Goal: Information Seeking & Learning: Learn about a topic

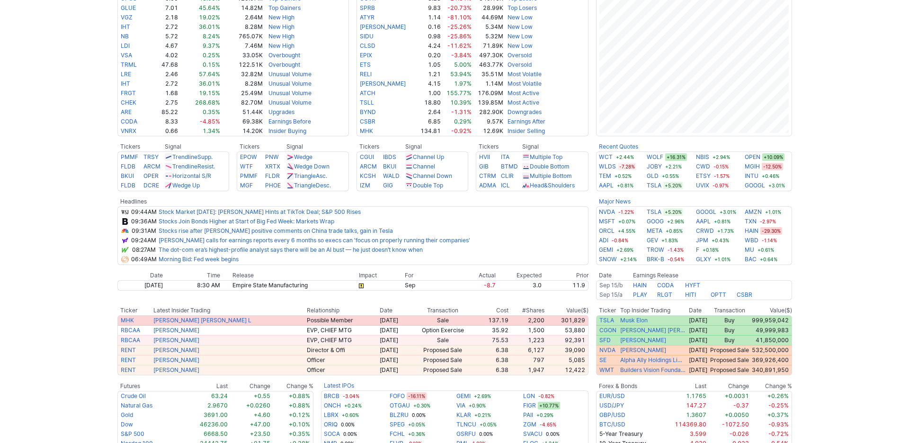
scroll to position [267, 0]
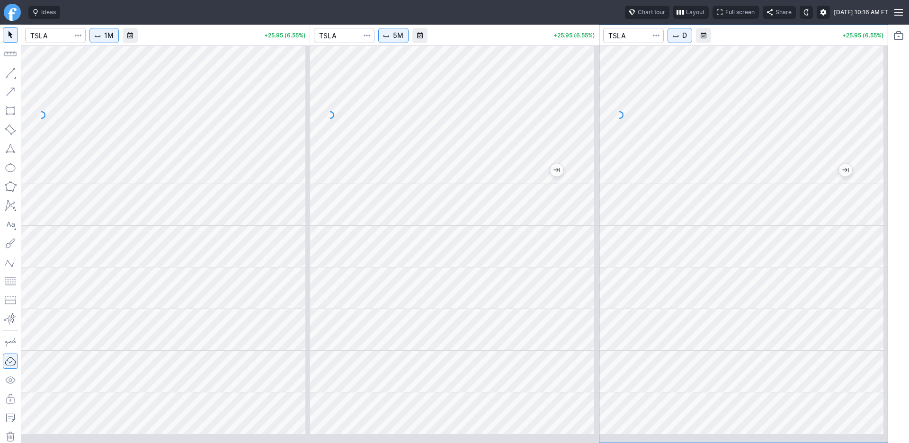
click at [587, 151] on div "1M +25.95 (6.55%) 5M +25.95 (6.55%) D +25.95 (6.55%)" at bounding box center [454, 234] width 867 height 419
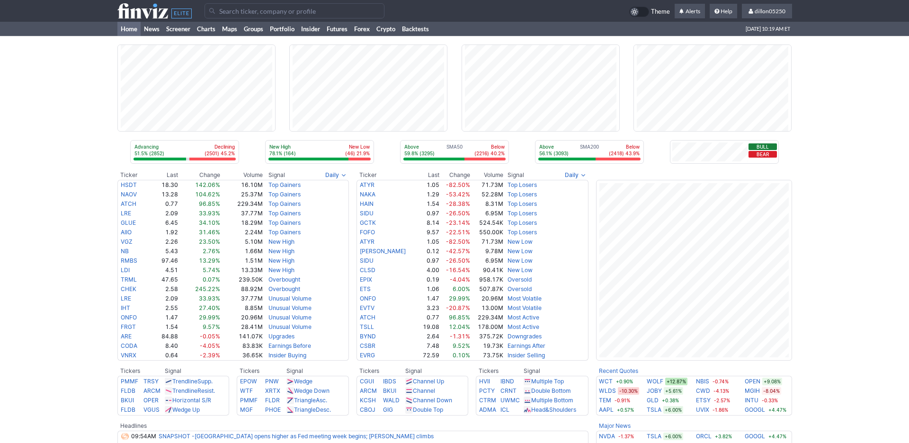
click at [227, 14] on input "Search" at bounding box center [295, 10] width 180 height 15
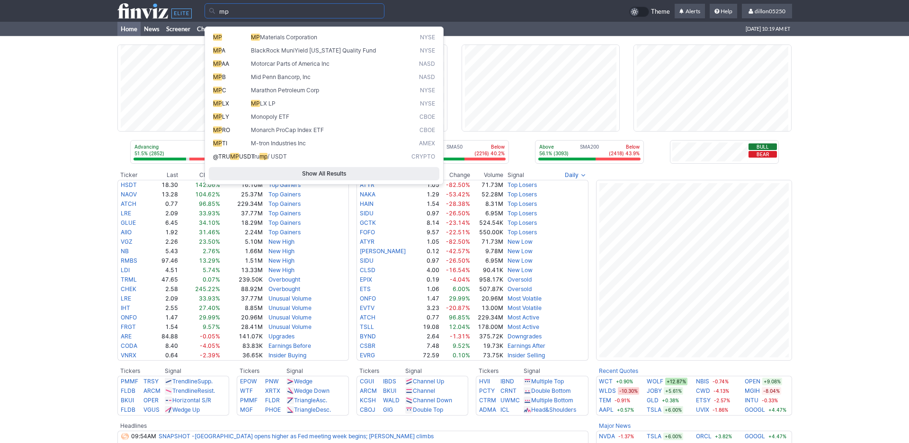
click at [260, 41] on span "MP" at bounding box center [255, 37] width 9 height 7
type input "MP"
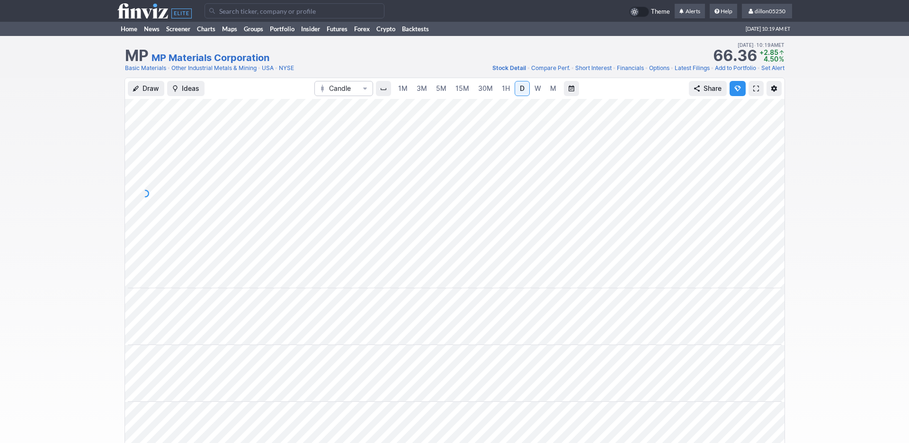
scroll to position [0, 57]
click at [753, 92] on span at bounding box center [756, 89] width 6 height 8
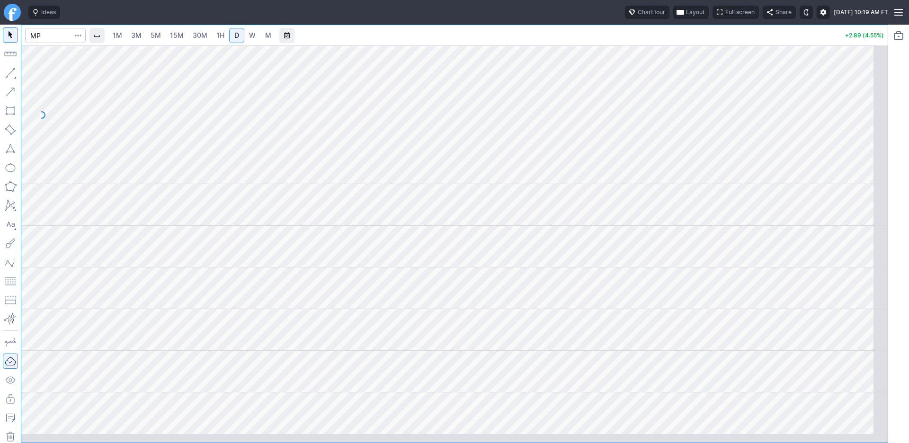
click at [686, 17] on span "Layout" at bounding box center [695, 12] width 18 height 9
click at [609, 40] on button "Layout" at bounding box center [602, 36] width 13 height 13
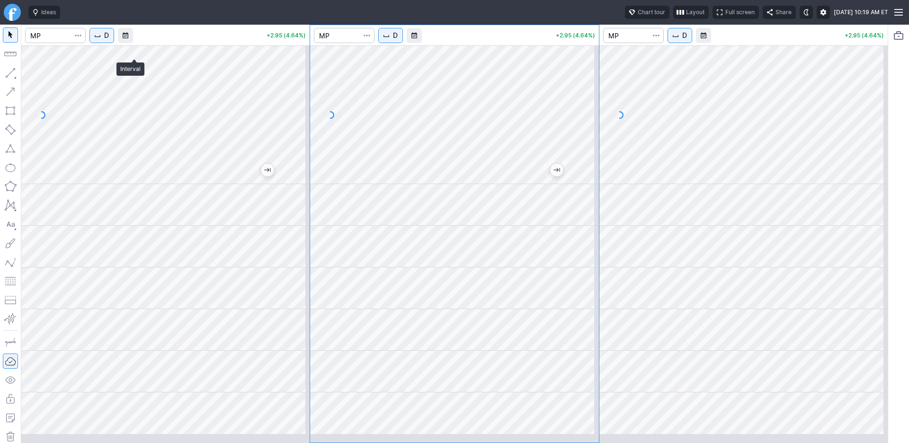
click at [114, 43] on button "D" at bounding box center [101, 35] width 25 height 15
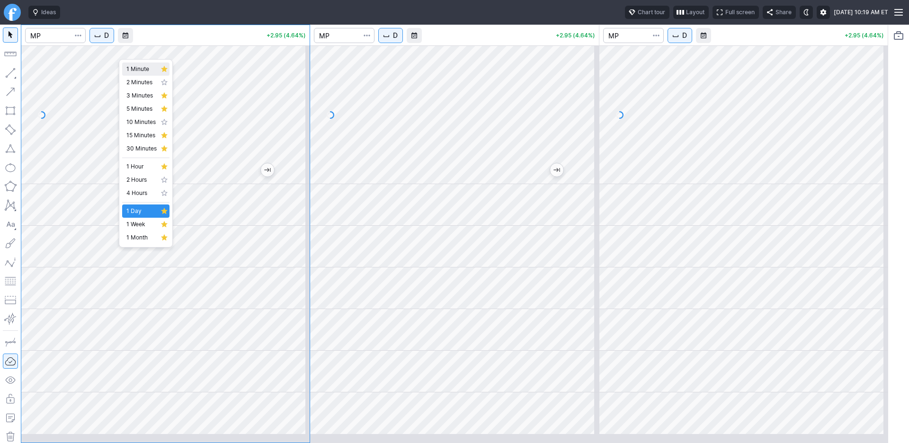
click at [144, 73] on span "1 Minute" at bounding box center [141, 68] width 30 height 9
click at [398, 40] on span "D" at bounding box center [395, 35] width 5 height 9
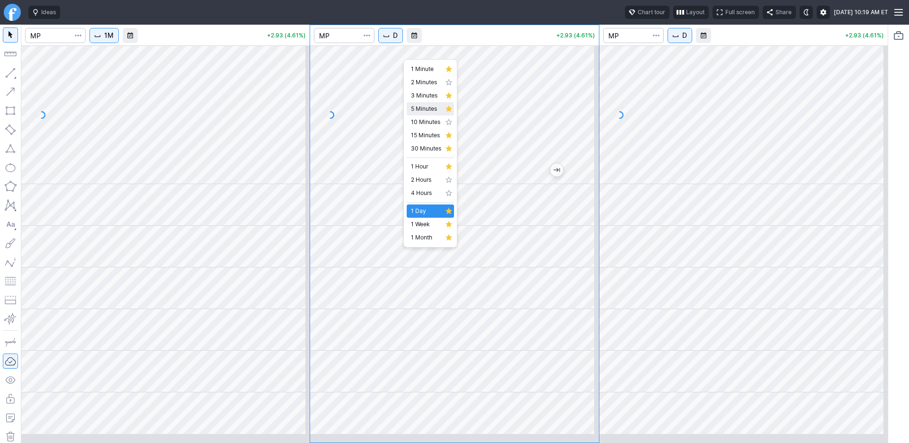
click at [424, 114] on span "5 Minutes" at bounding box center [426, 108] width 30 height 9
